Goal: Obtain resource: Obtain resource

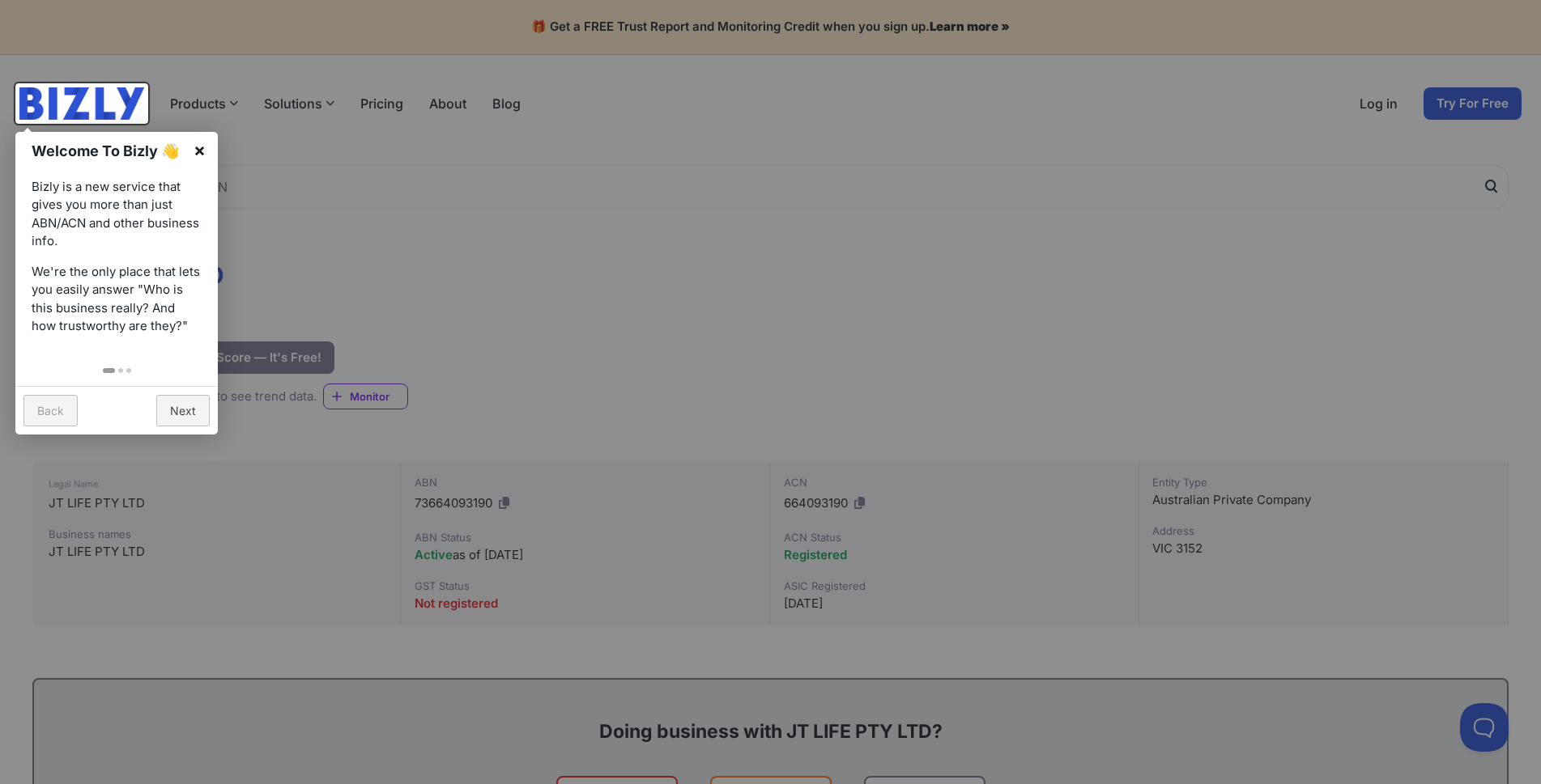
click at [194, 148] on link "×" at bounding box center [199, 149] width 37 height 37
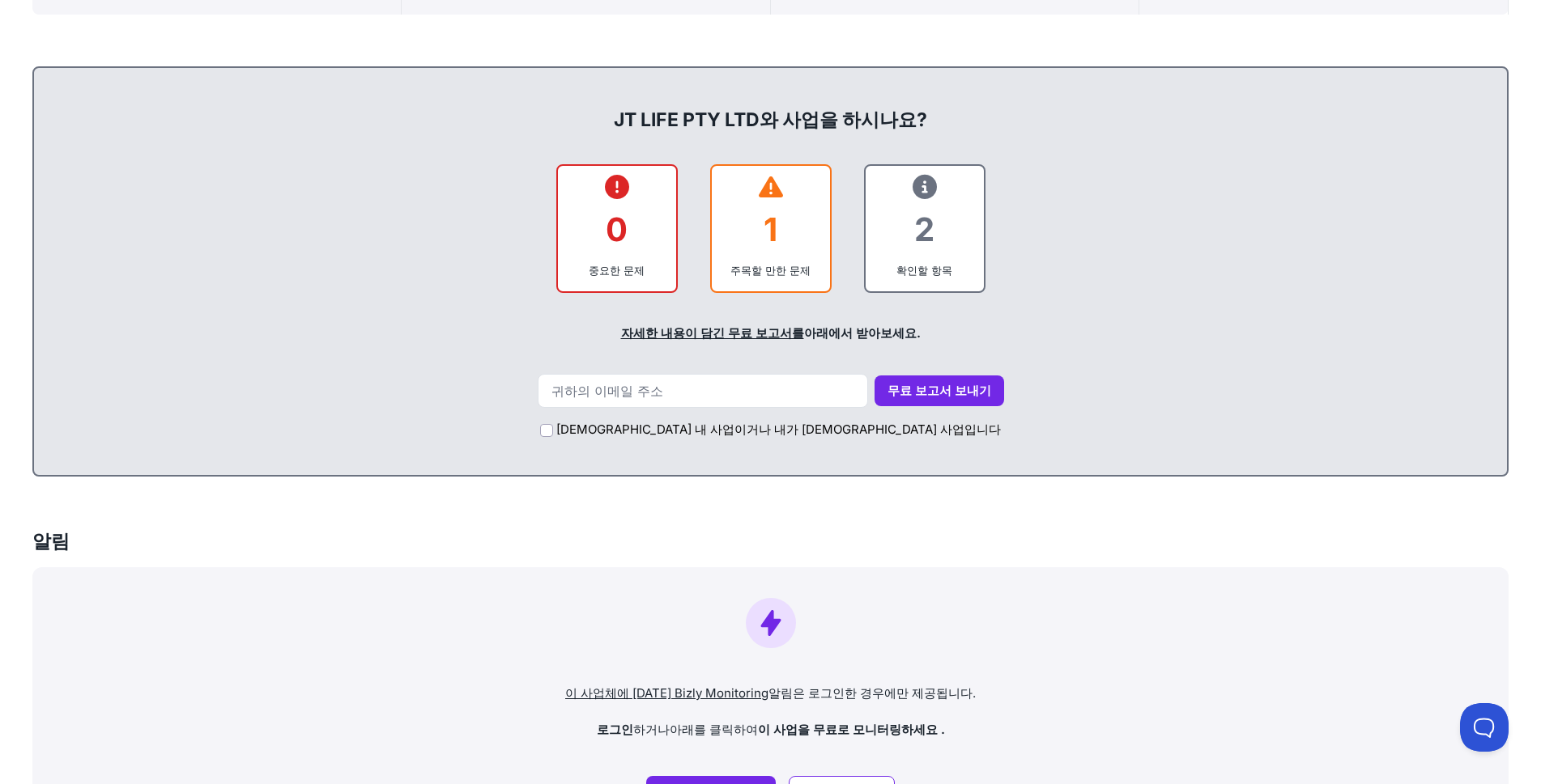
scroll to position [647, 0]
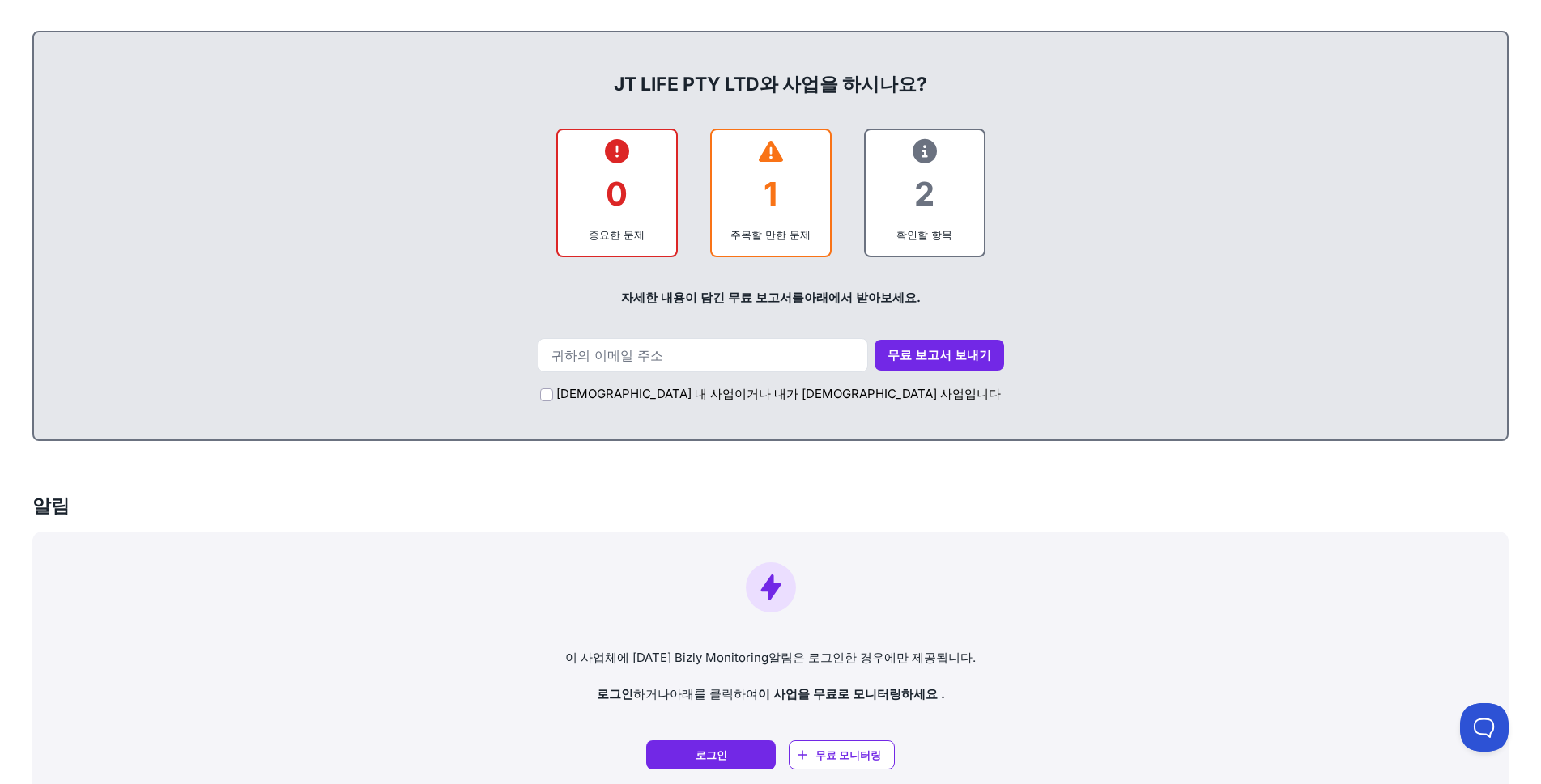
click at [706, 296] on font "자세한 내용이 담긴 무료 보고서를" at bounding box center [712, 298] width 183 height 16
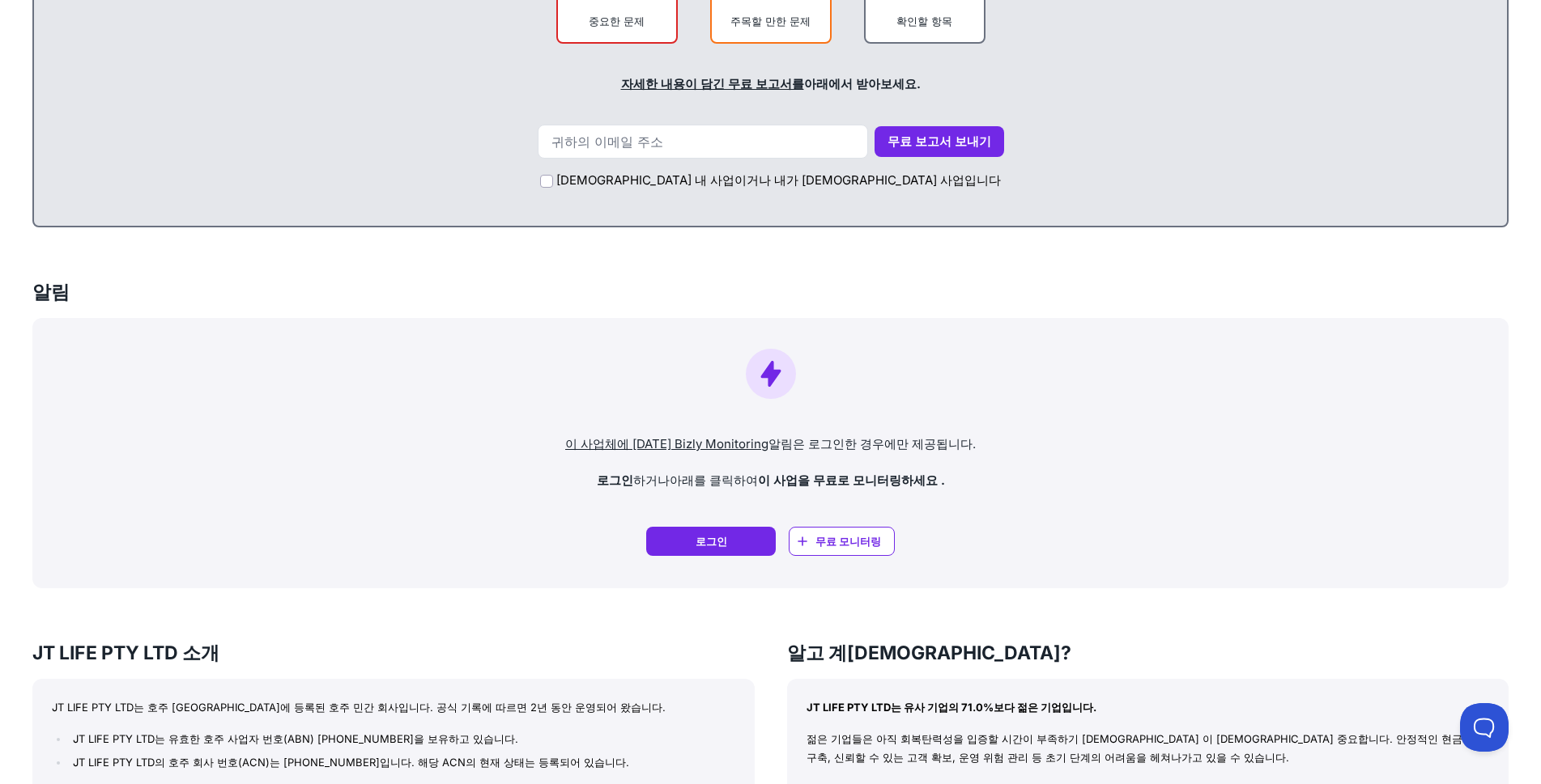
scroll to position [810, 0]
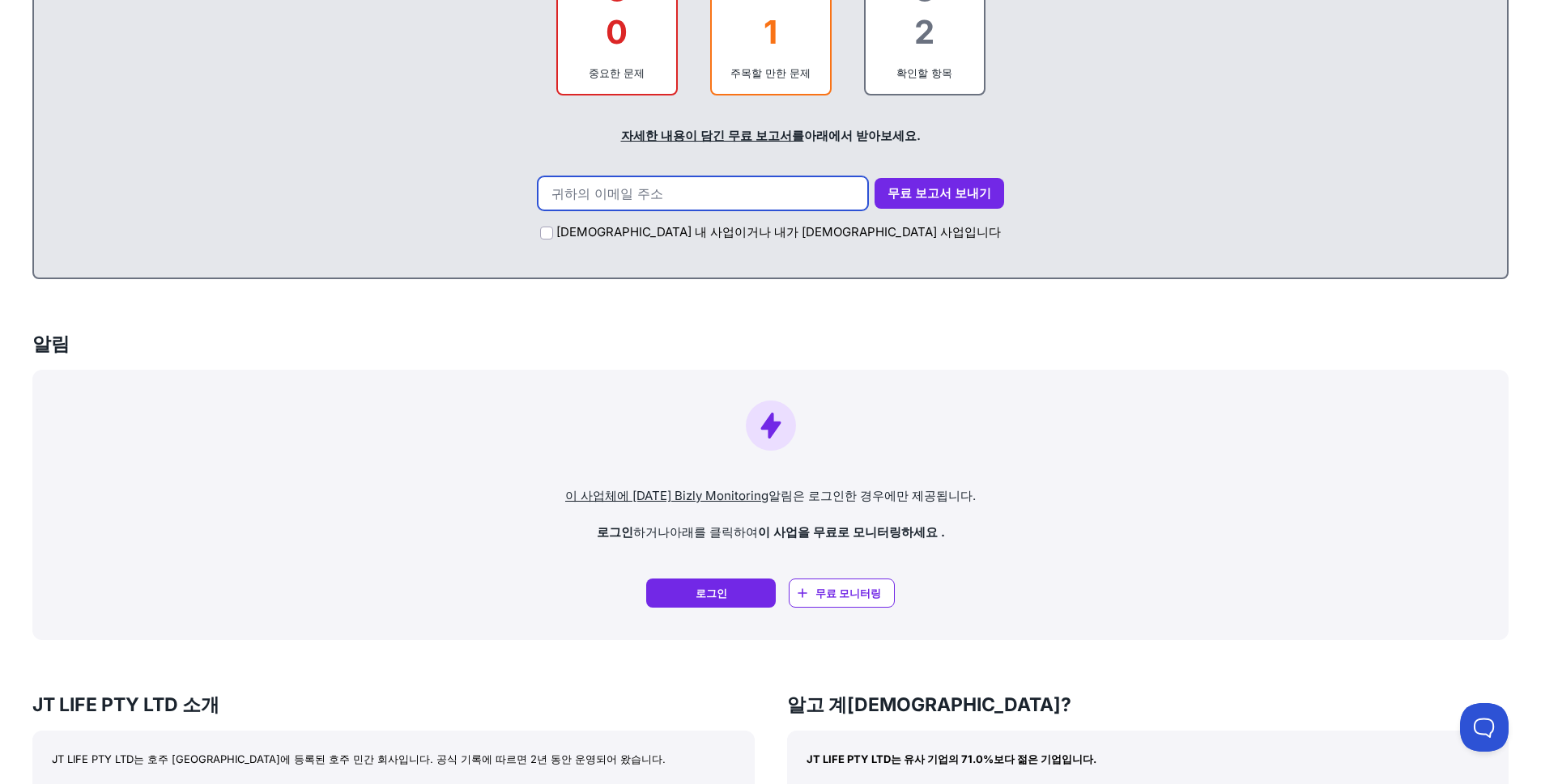
click at [619, 204] on input "email" at bounding box center [703, 193] width 331 height 34
type input "[EMAIL_ADDRESS][DOMAIN_NAME]"
click at [653, 233] on div "[DEMOGRAPHIC_DATA] 내 사업이거나 내가 [DEMOGRAPHIC_DATA] 사업입니다" at bounding box center [770, 229] width 1441 height 37
click at [554, 231] on input "[DEMOGRAPHIC_DATA] 내 사업이거나 내가 [DEMOGRAPHIC_DATA] 사업입니다" at bounding box center [546, 233] width 13 height 13
checkbox input "true"
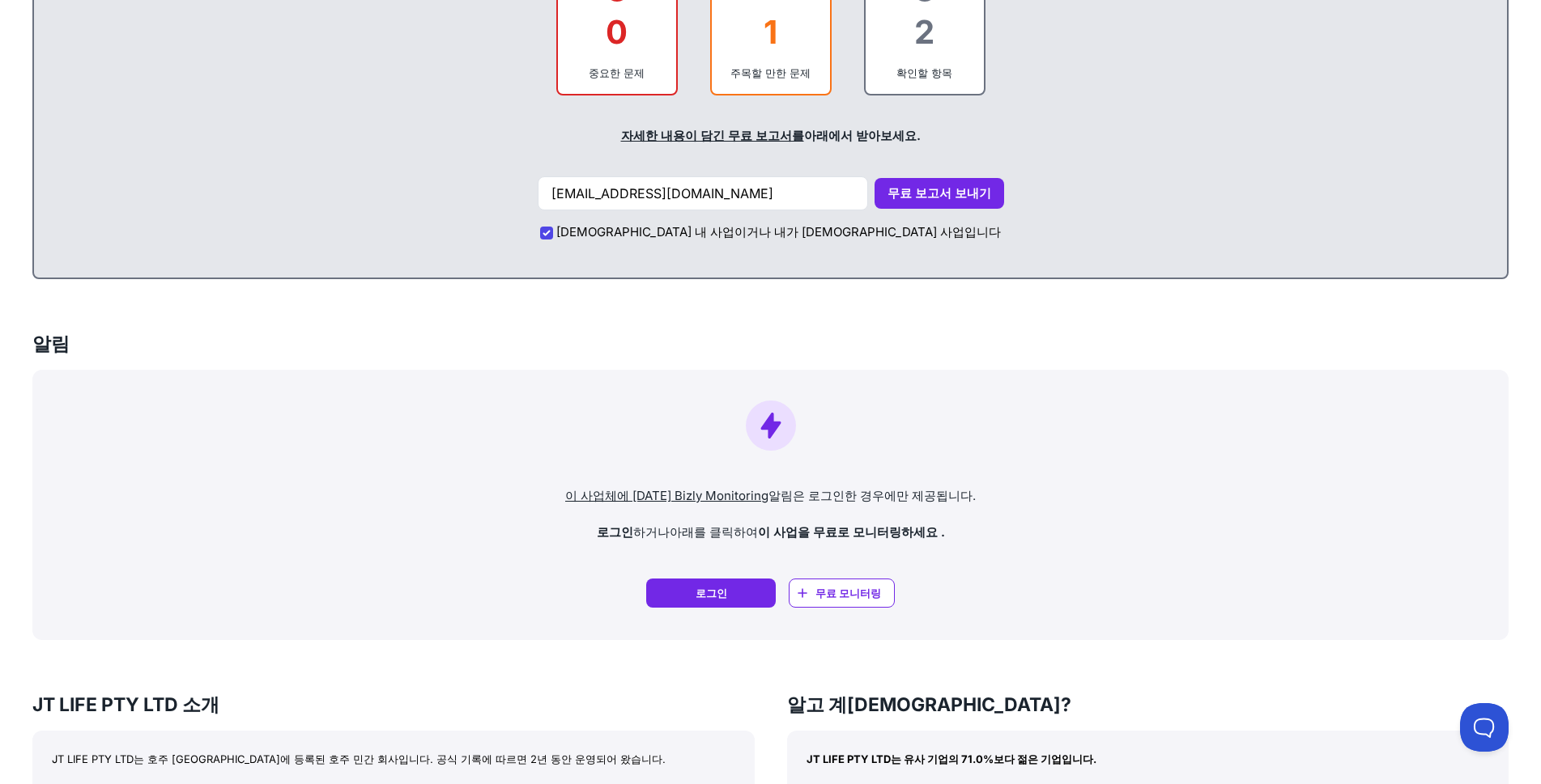
click at [916, 196] on font "무료 보고서 보내기" at bounding box center [939, 193] width 104 height 16
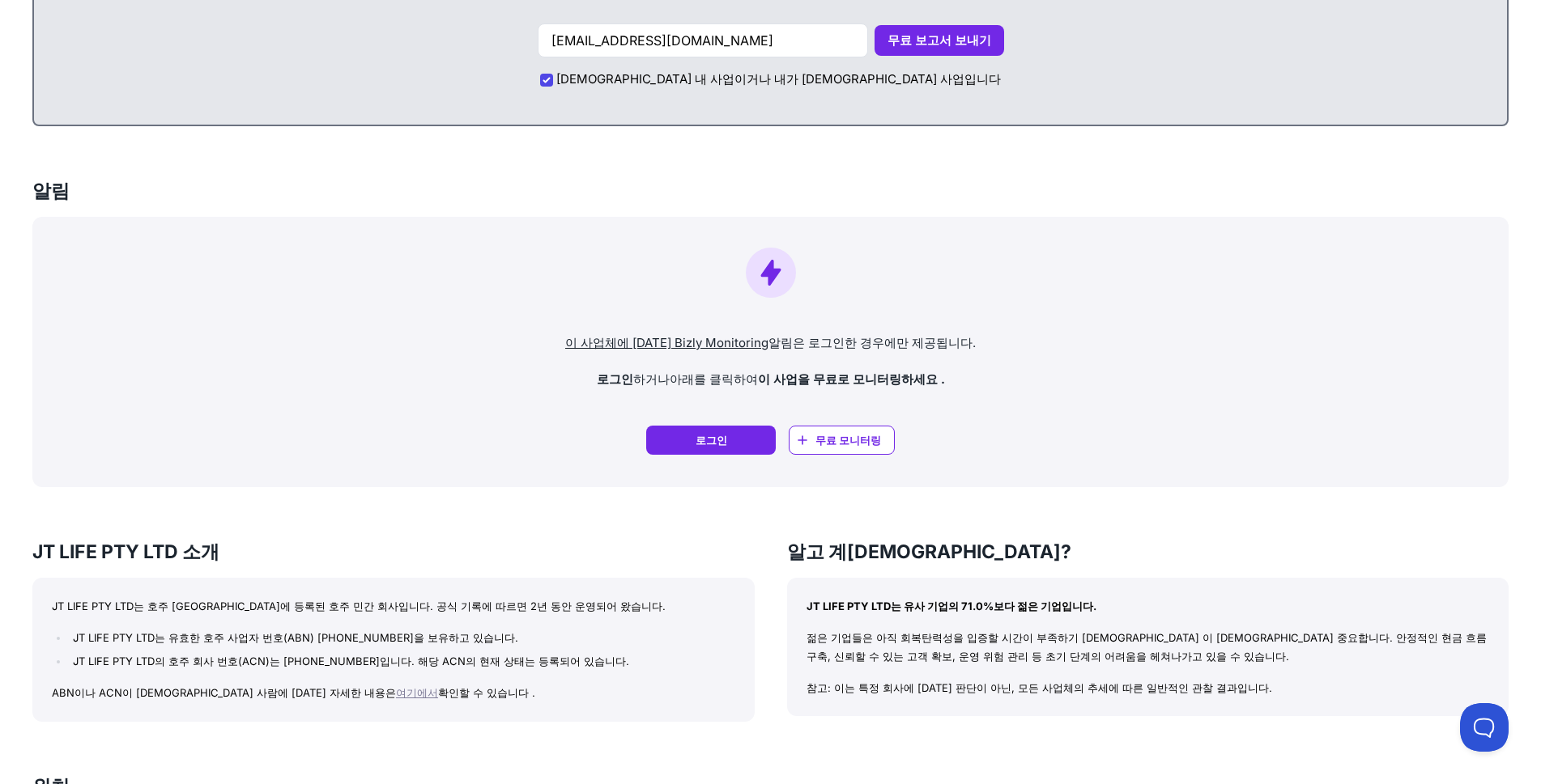
scroll to position [971, 0]
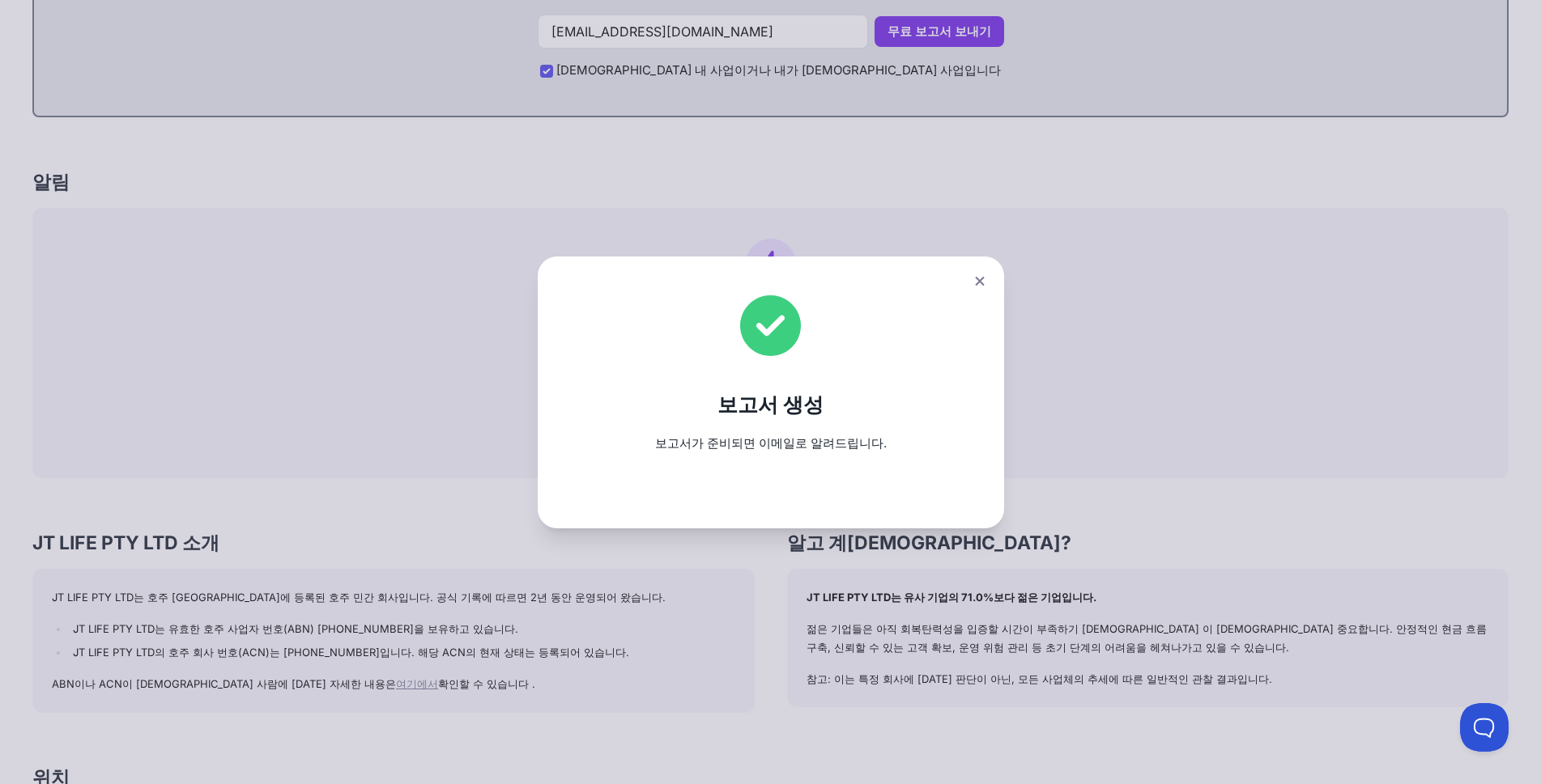
click at [984, 282] on icon at bounding box center [979, 280] width 9 height 9
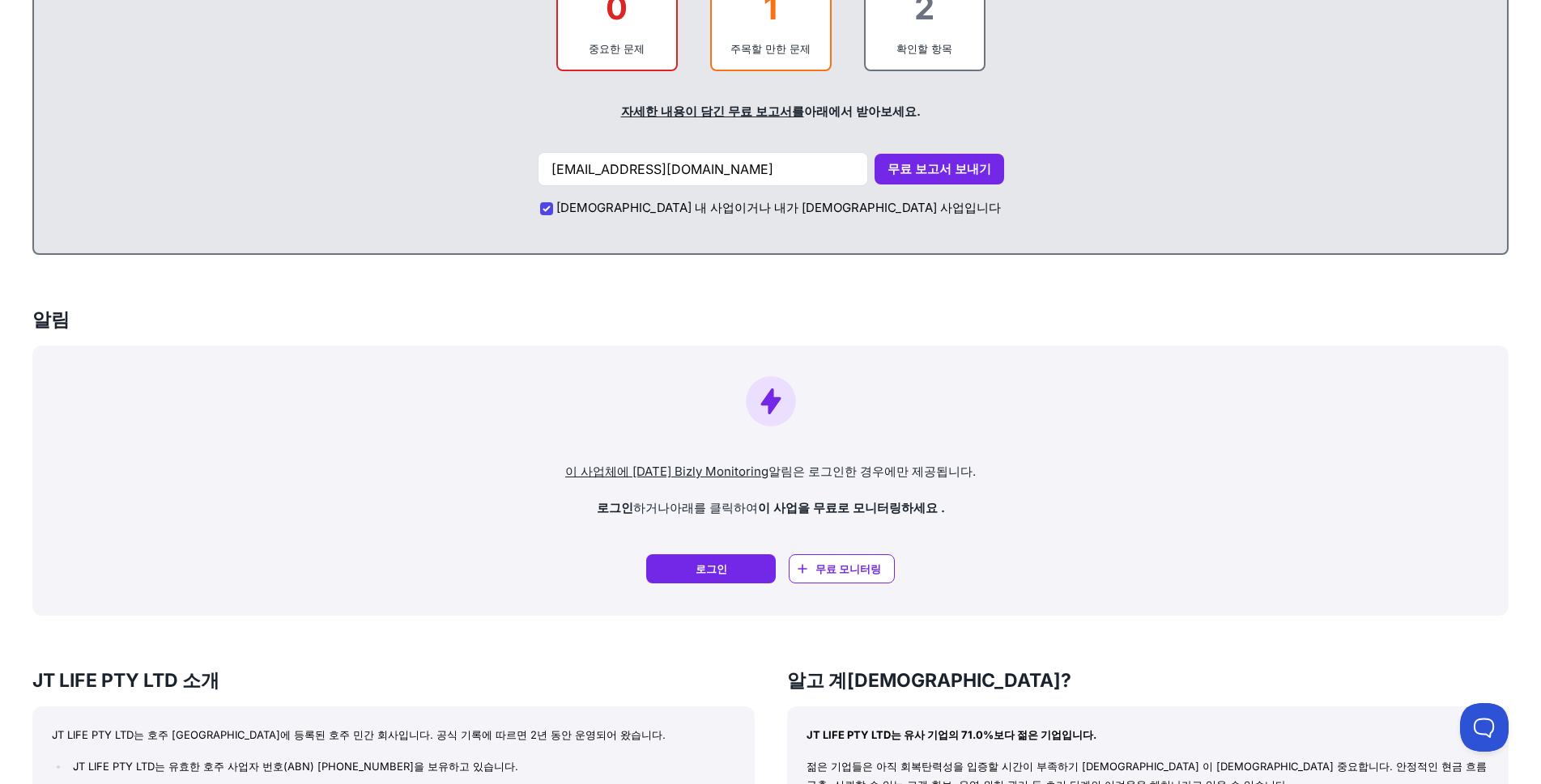
scroll to position [566, 0]
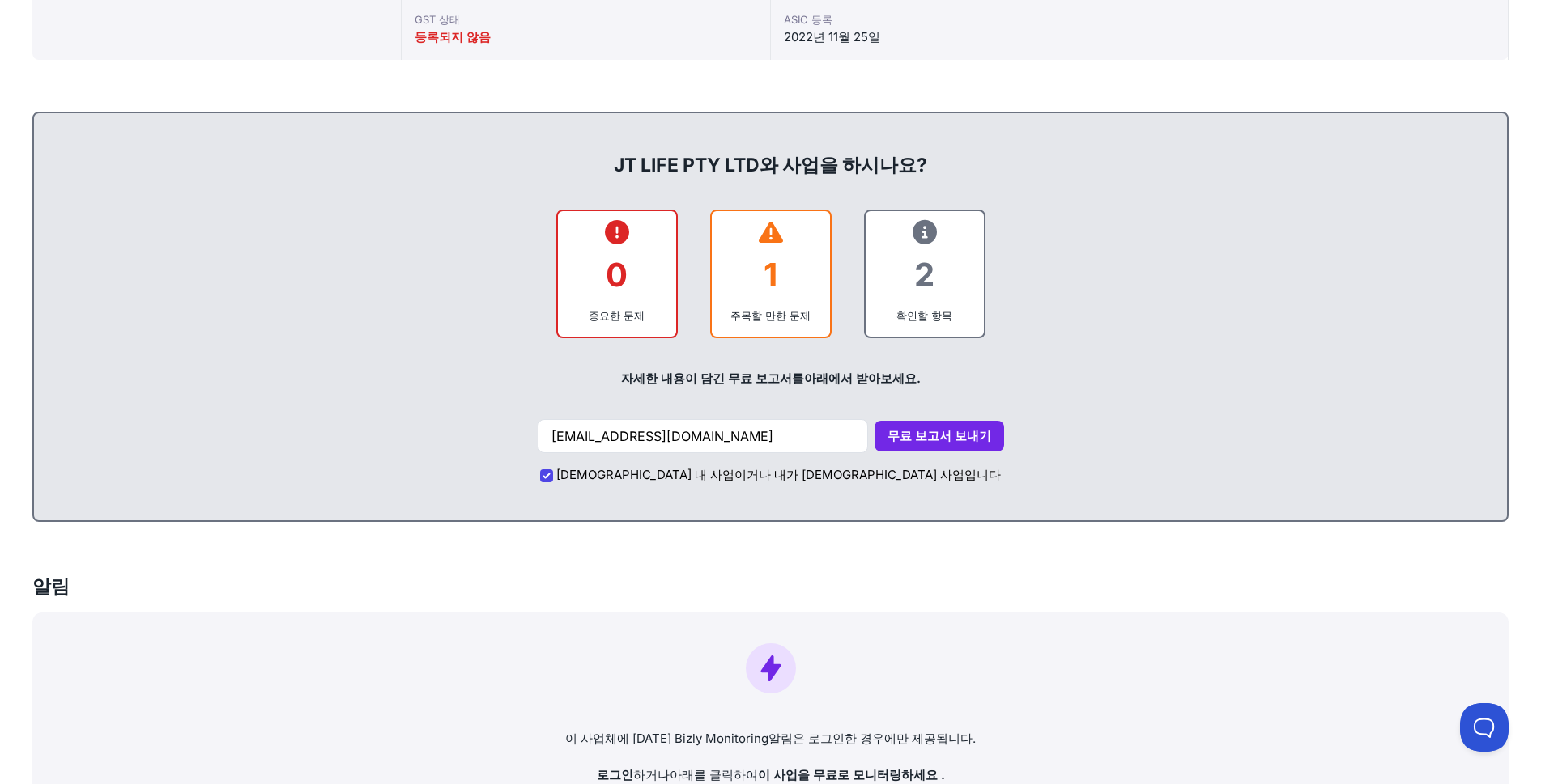
drag, startPoint x: 195, startPoint y: 244, endPoint x: 218, endPoint y: 227, distance: 28.6
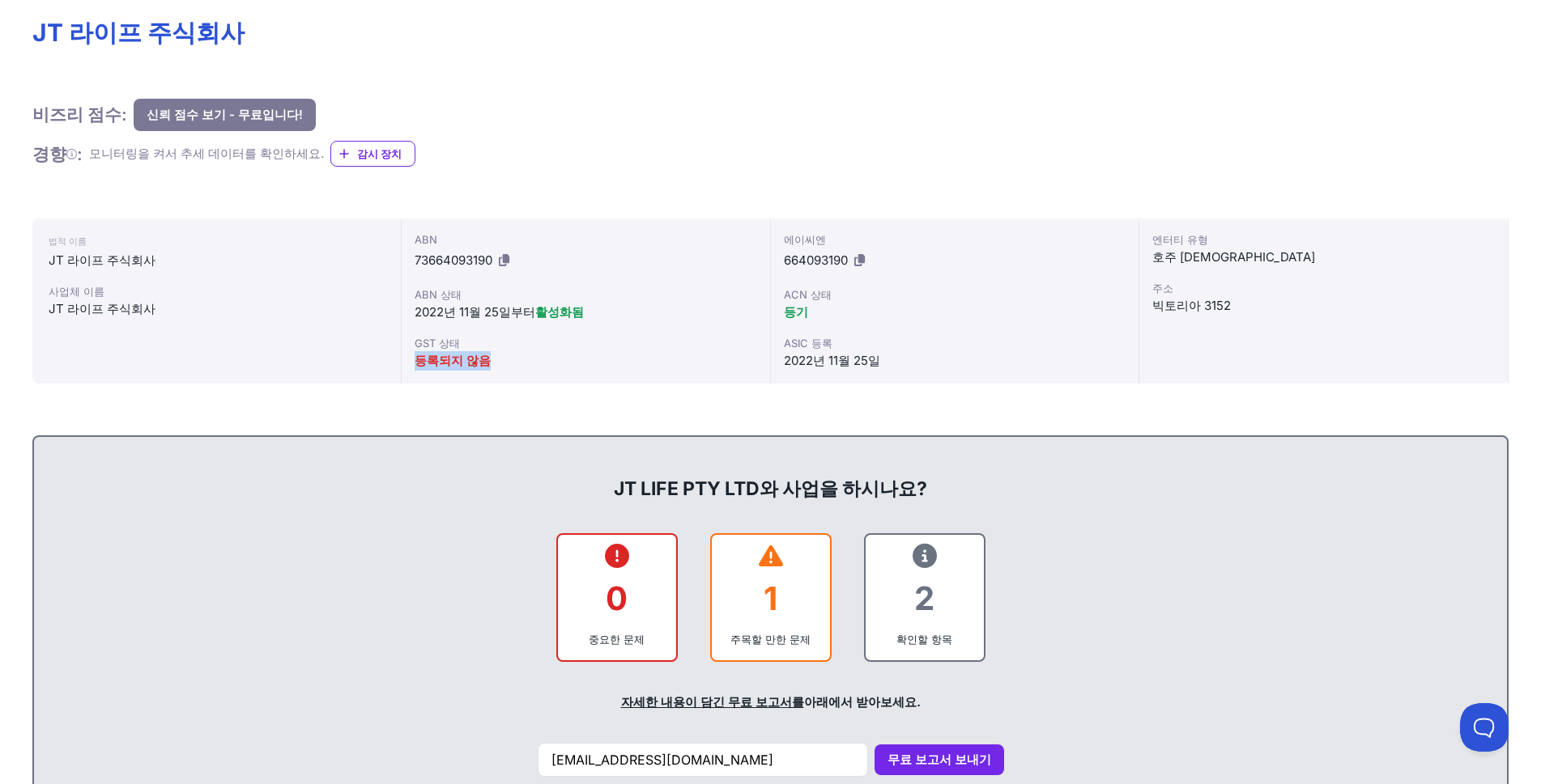
drag, startPoint x: 420, startPoint y: 359, endPoint x: 515, endPoint y: 361, distance: 95.0
click at [511, 361] on div "등록되지 않음" at bounding box center [586, 361] width 343 height 20
click at [527, 357] on div "등록되지 않음" at bounding box center [586, 361] width 343 height 20
drag, startPoint x: 486, startPoint y: 359, endPoint x: 419, endPoint y: 361, distance: 67.0
click at [419, 361] on div "등록되지 않음" at bounding box center [586, 361] width 343 height 20
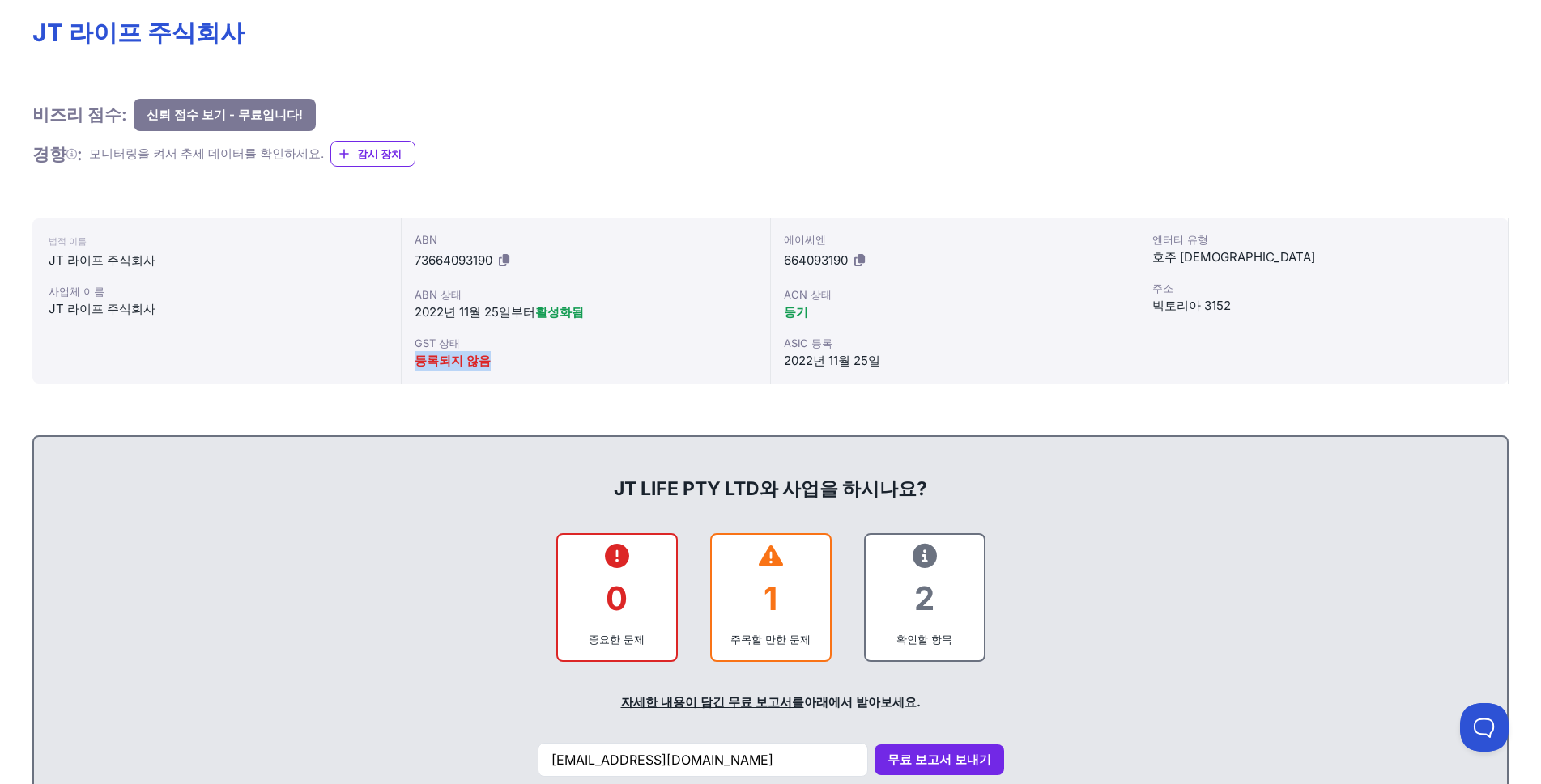
click at [419, 361] on font "등록되지 않음" at bounding box center [453, 361] width 76 height 16
drag, startPoint x: 419, startPoint y: 361, endPoint x: 505, endPoint y: 362, distance: 86.0
click at [505, 362] on div "등록되지 않음" at bounding box center [586, 361] width 343 height 20
click at [513, 362] on div "등록되지 않음" at bounding box center [586, 361] width 343 height 20
drag, startPoint x: 522, startPoint y: 166, endPoint x: 527, endPoint y: 157, distance: 10.3
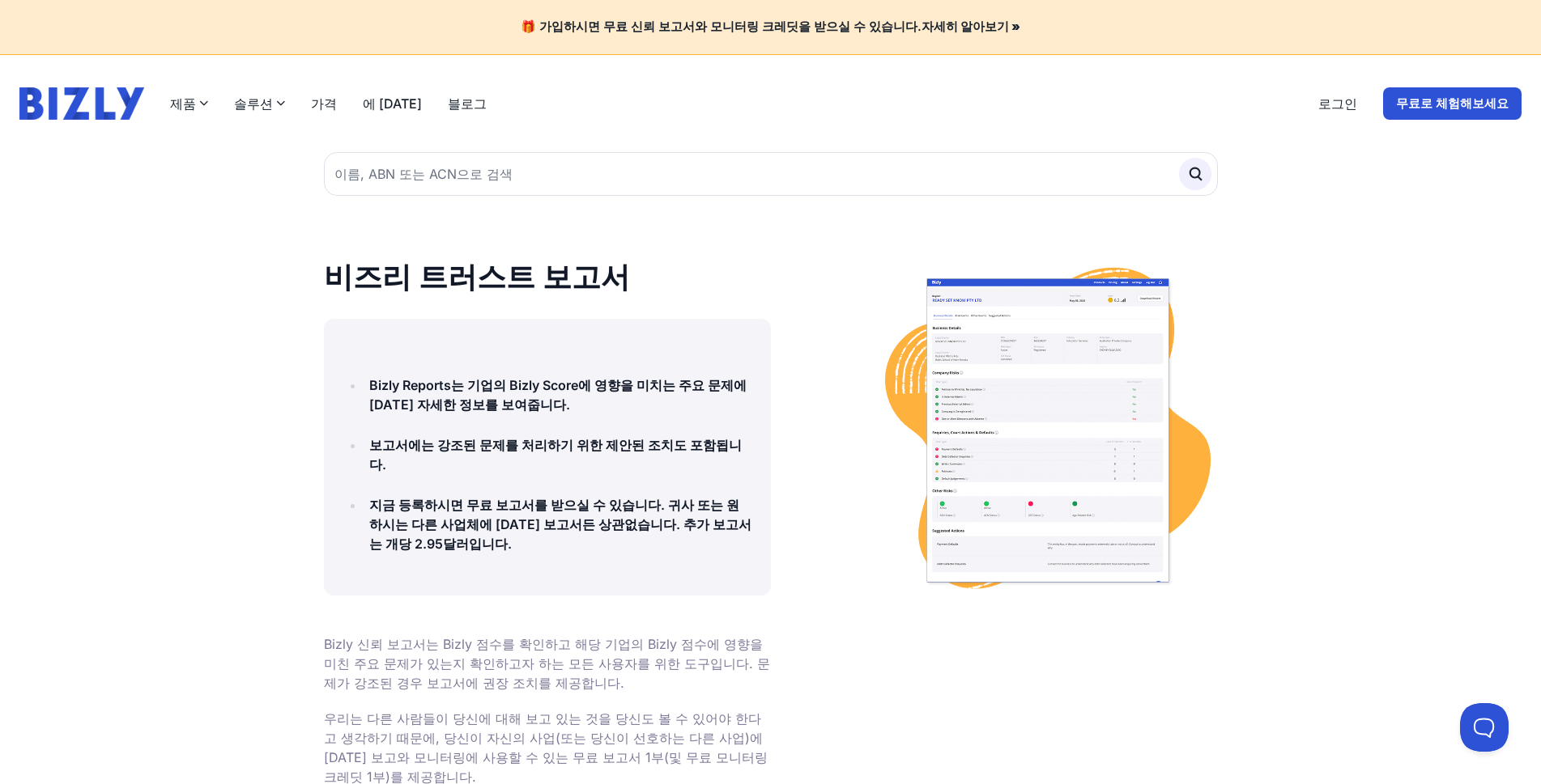
click at [797, 272] on div at bounding box center [994, 430] width 447 height 340
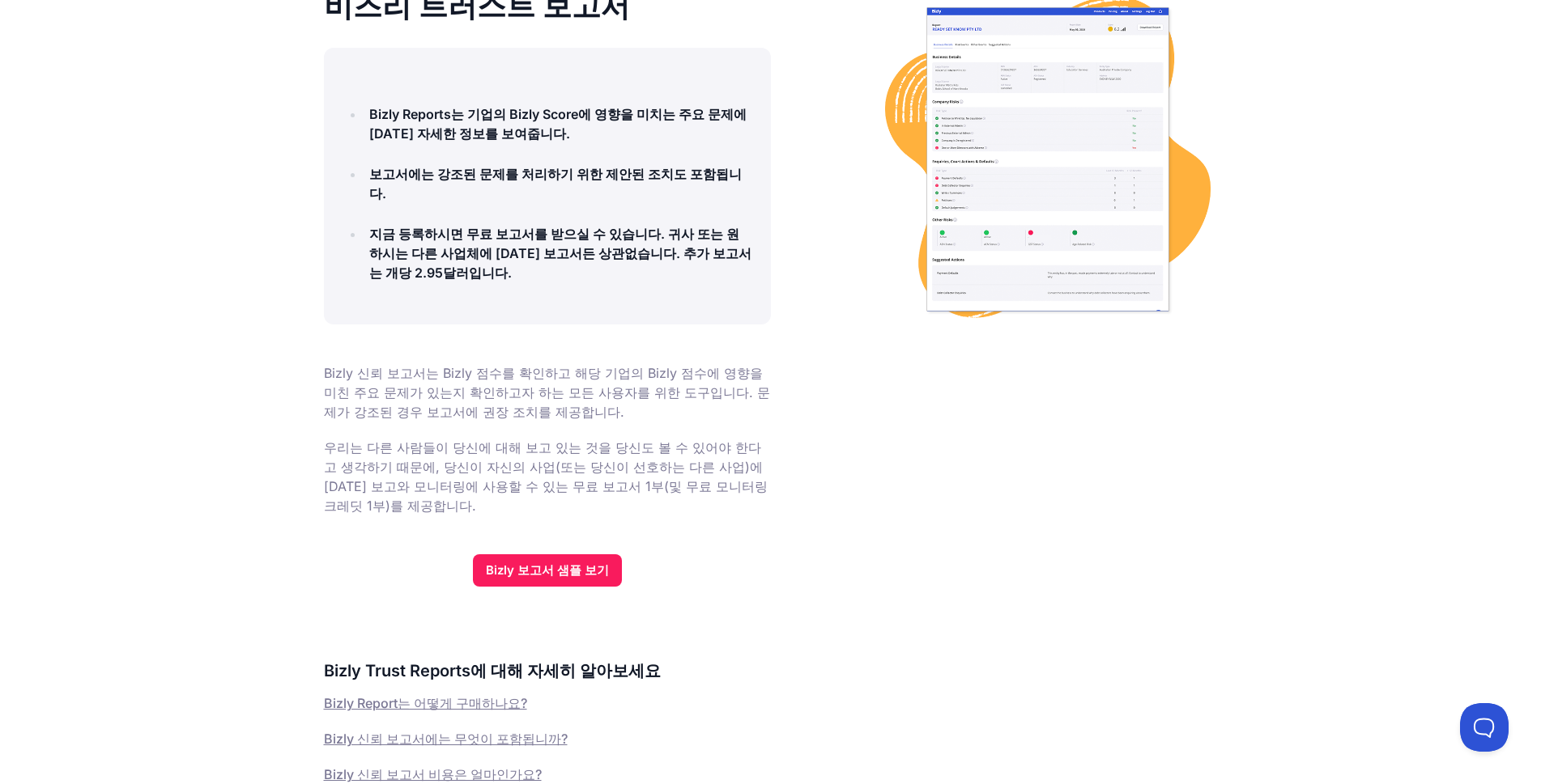
scroll to position [243, 0]
